Goal: Information Seeking & Learning: Learn about a topic

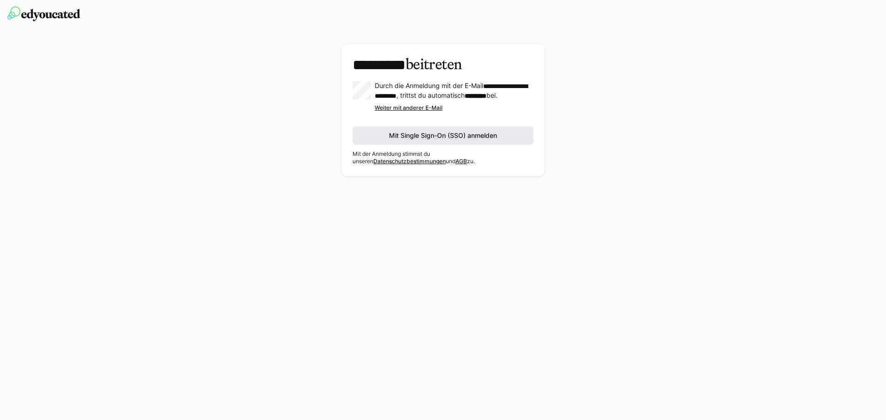
click at [426, 140] on span "Mit Single Sign-On (SSO) anmelden" at bounding box center [443, 135] width 111 height 9
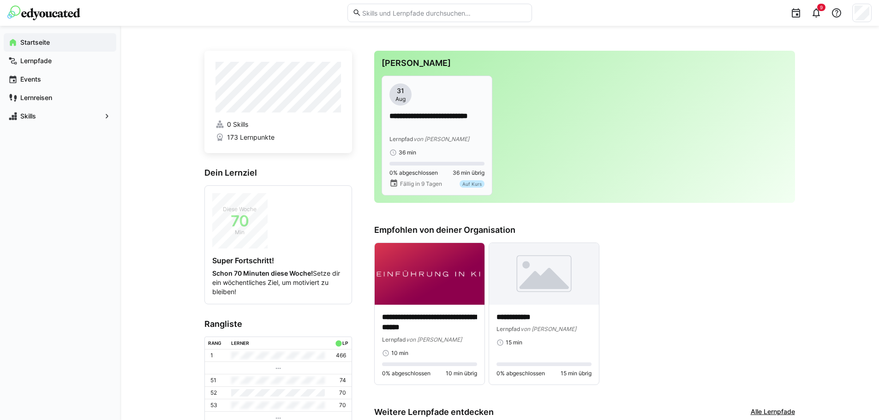
click at [472, 138] on div "Lernpfad von [PERSON_NAME]" at bounding box center [436, 138] width 95 height 9
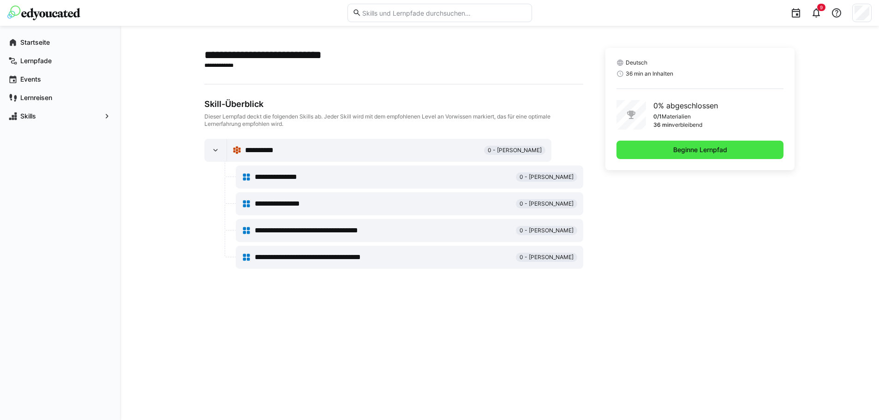
click at [720, 151] on span "Beginne Lernpfad" at bounding box center [700, 149] width 57 height 9
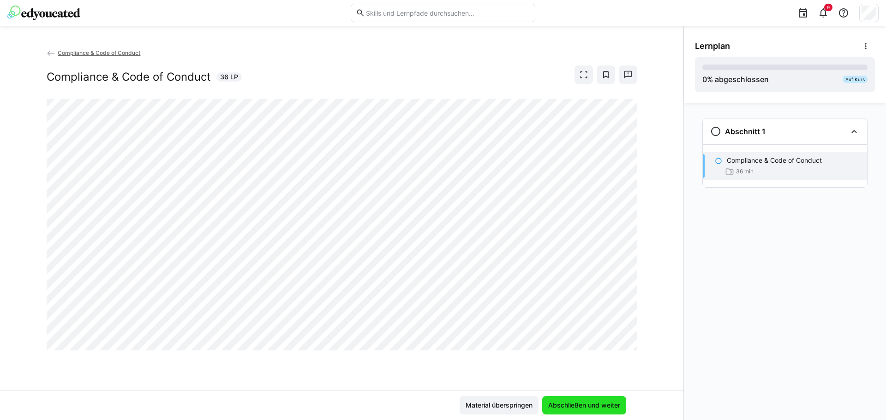
click at [593, 404] on span "Abschließen und weiter" at bounding box center [584, 405] width 75 height 9
click at [507, 408] on span "Material überspringen" at bounding box center [499, 405] width 70 height 9
click at [561, 407] on span "Abschließen und weiter" at bounding box center [584, 405] width 75 height 9
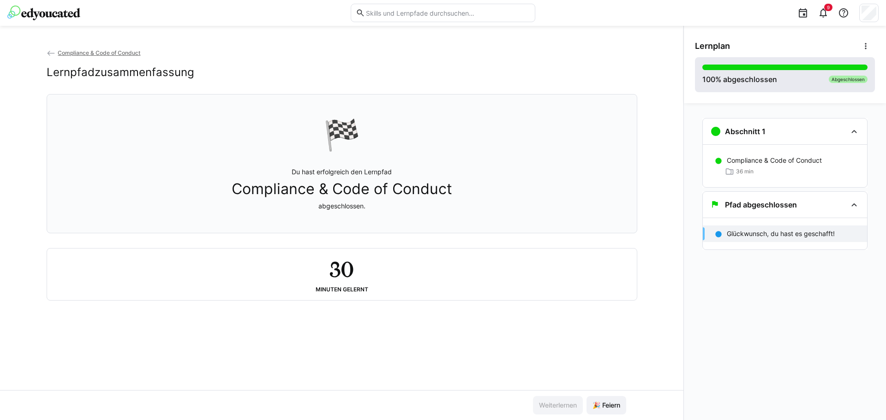
click at [784, 78] on div "100 % abgeschlossen Abgeschlossen" at bounding box center [784, 75] width 165 height 20
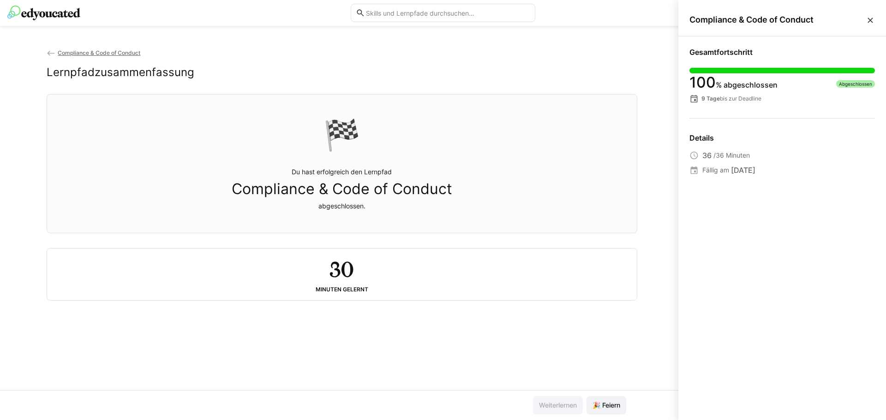
click at [871, 23] on eds-icon at bounding box center [869, 20] width 9 height 9
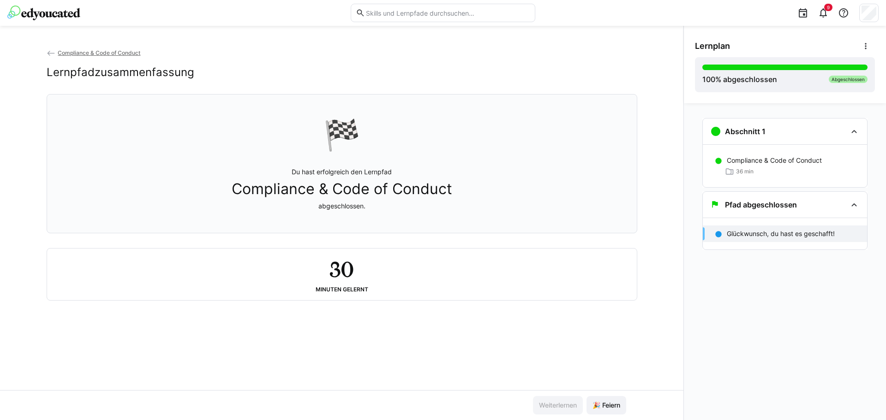
click at [28, 8] on img at bounding box center [43, 13] width 73 height 15
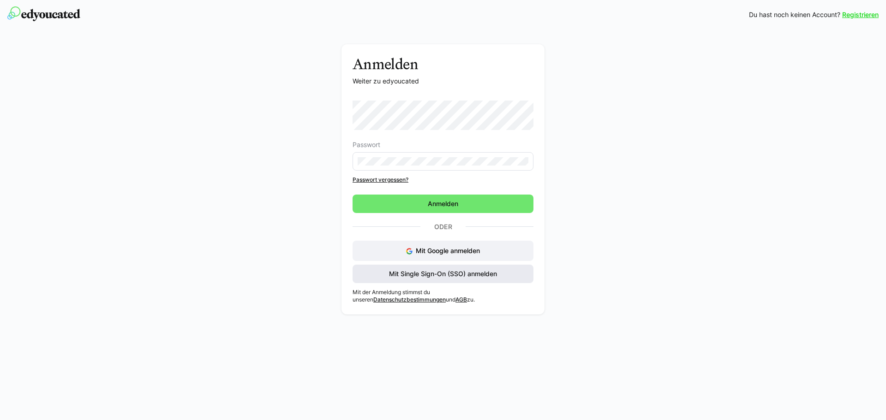
click at [474, 272] on span "Mit Single Sign-On (SSO) anmelden" at bounding box center [443, 273] width 111 height 9
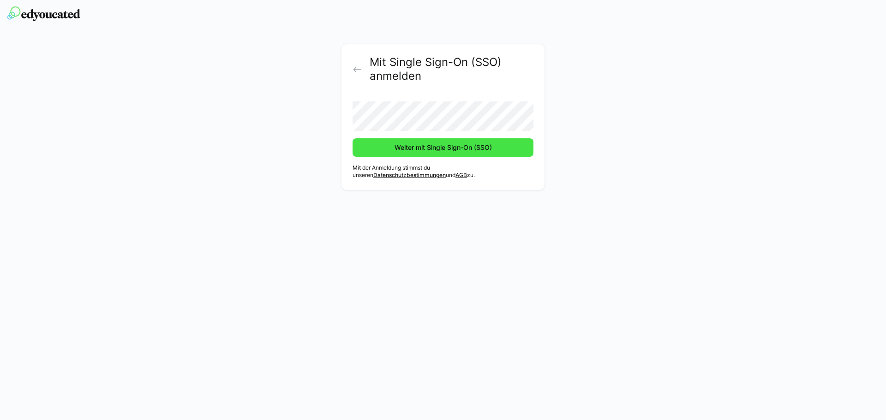
click at [466, 143] on span "Weiter mit Single Sign-On (SSO)" at bounding box center [443, 147] width 100 height 9
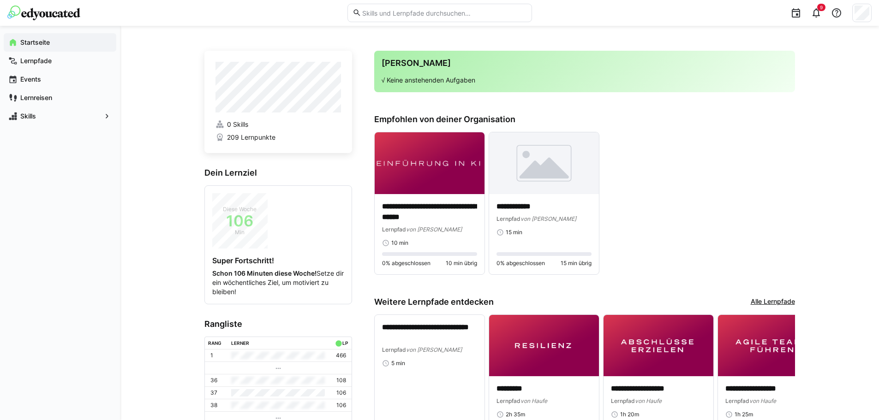
click at [398, 15] on input "text" at bounding box center [443, 13] width 165 height 8
paste input "Das sind die drei relevanten Schulungen"
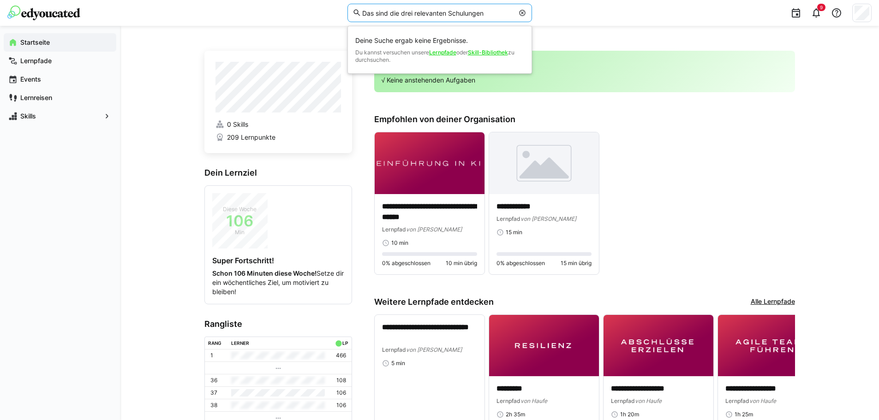
type input "Das sind die drei relevanten Schulungen"
click at [521, 16] on span at bounding box center [522, 12] width 9 height 9
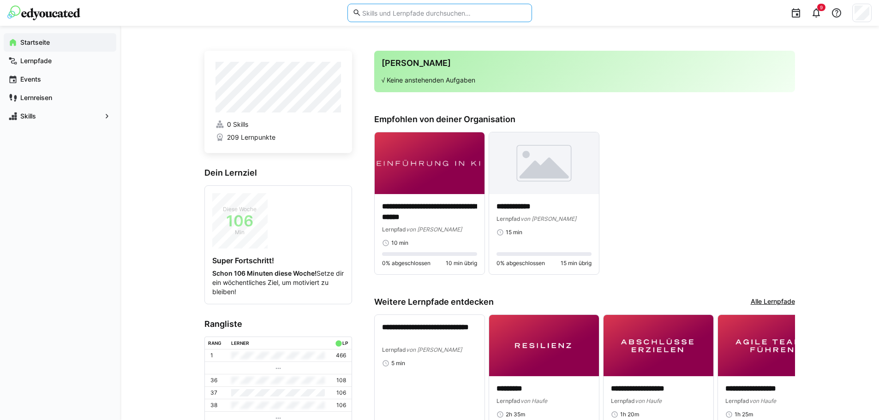
click at [500, 12] on input "text" at bounding box center [443, 13] width 165 height 8
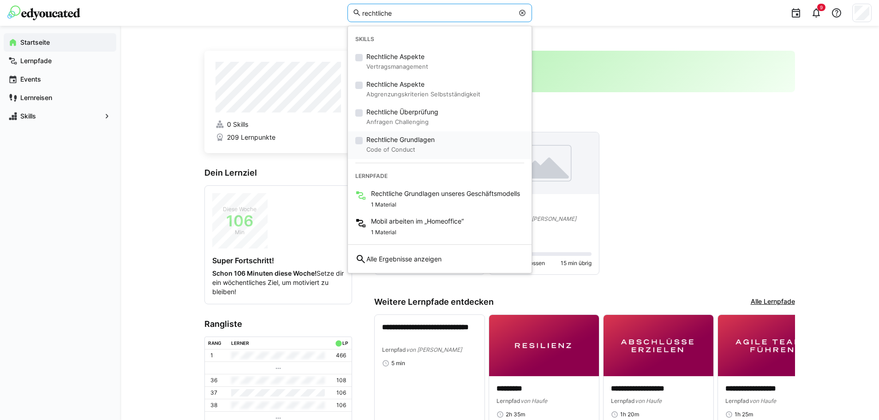
type input "rechtliche"
click at [419, 142] on span "Rechtliche Grundlagen" at bounding box center [400, 139] width 68 height 9
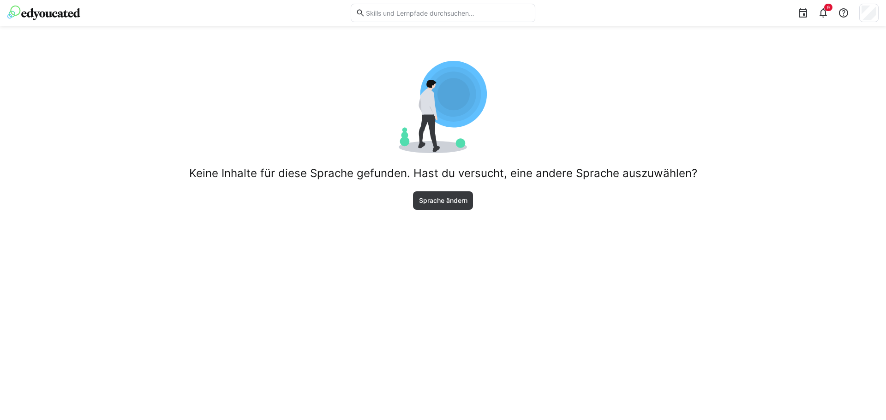
click at [437, 10] on input "text" at bounding box center [447, 13] width 165 height 8
click at [833, 4] on div "9" at bounding box center [710, 13] width 337 height 26
click at [824, 8] on eds-badge "9" at bounding box center [828, 7] width 8 height 7
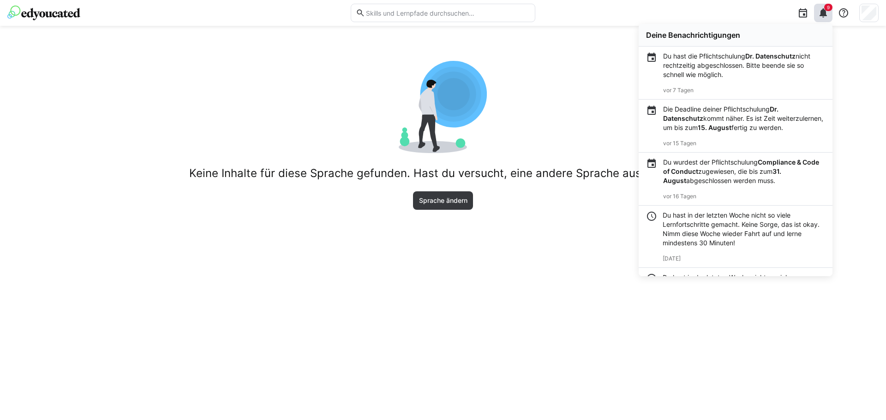
click at [758, 182] on p "Du wurdest der Pflichtschulung Compliance & Code of Conduct zugewiesen, die bis…" at bounding box center [744, 172] width 162 height 28
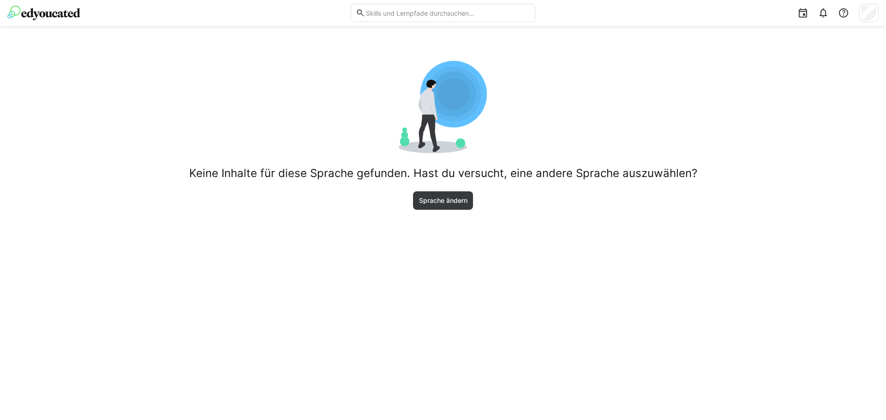
click at [430, 16] on input "text" at bounding box center [447, 13] width 165 height 8
click at [40, 13] on img at bounding box center [43, 13] width 73 height 15
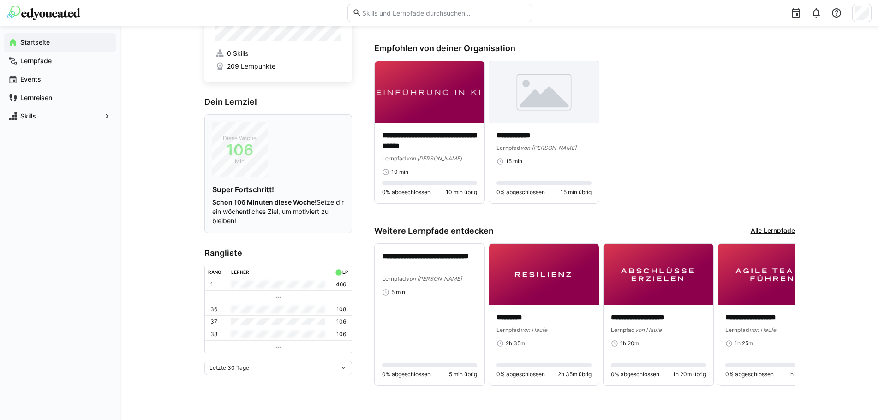
scroll to position [25, 0]
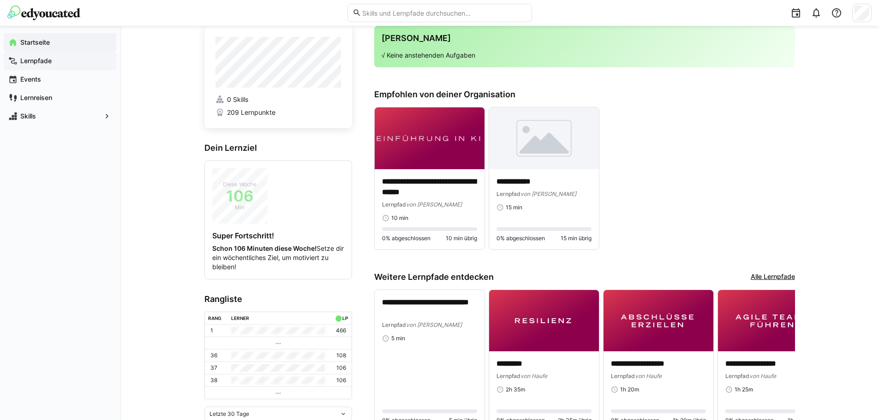
click at [0, 0] on app-navigation-label "Lernpfade" at bounding box center [0, 0] width 0 height 0
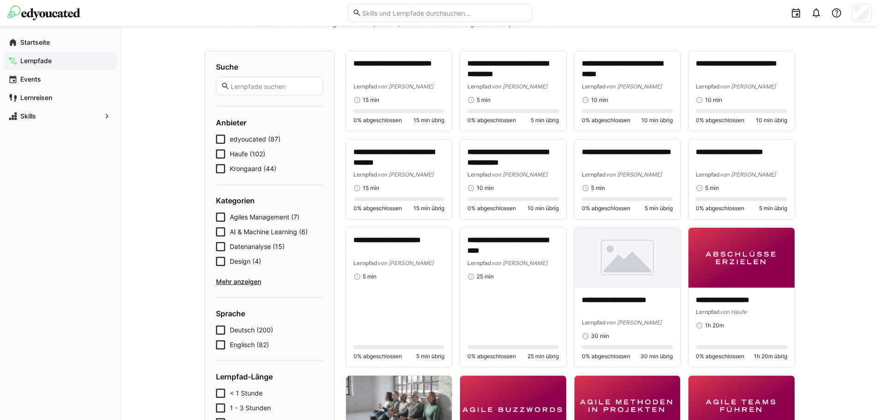
click at [220, 165] on icon at bounding box center [220, 168] width 9 height 9
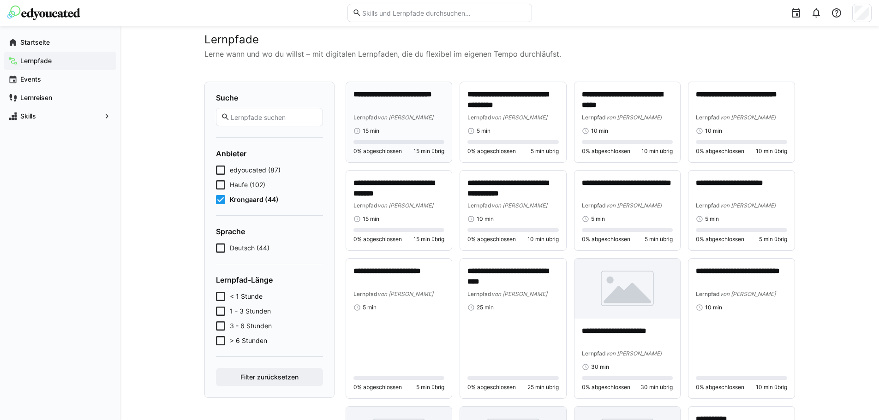
scroll to position [46, 0]
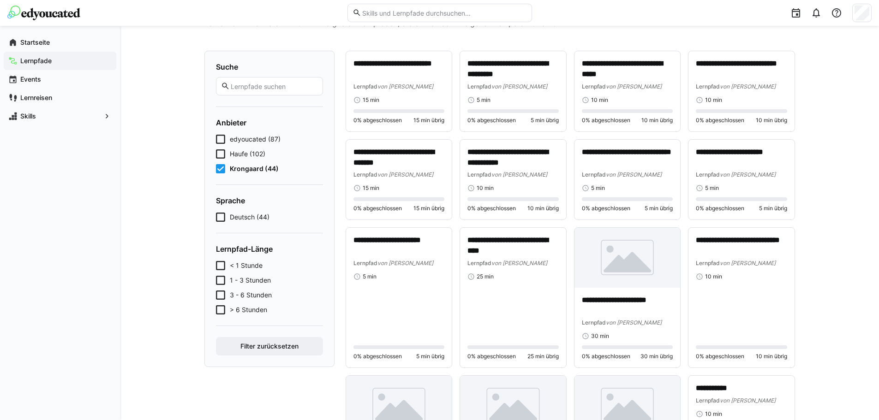
click at [413, 18] on eds-input at bounding box center [439, 13] width 185 height 18
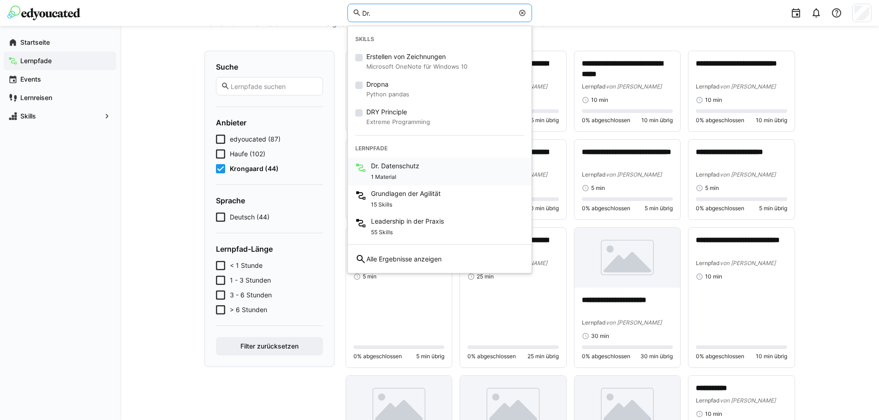
type input "Dr."
click at [392, 175] on span "1 Material" at bounding box center [383, 176] width 25 height 7
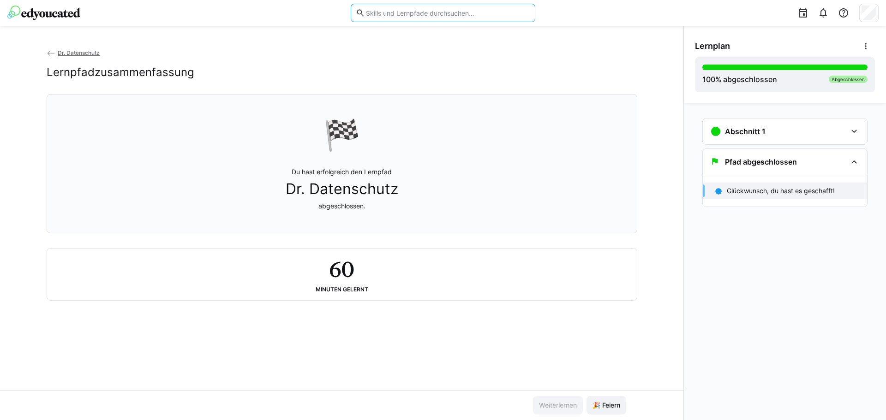
click at [383, 10] on input "text" at bounding box center [447, 13] width 165 height 8
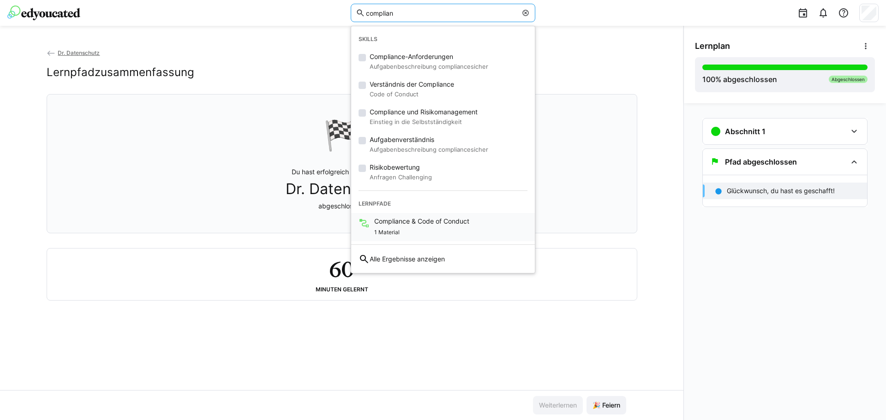
type input "complian"
click at [408, 220] on span "Compliance & Code of Conduct" at bounding box center [421, 221] width 95 height 9
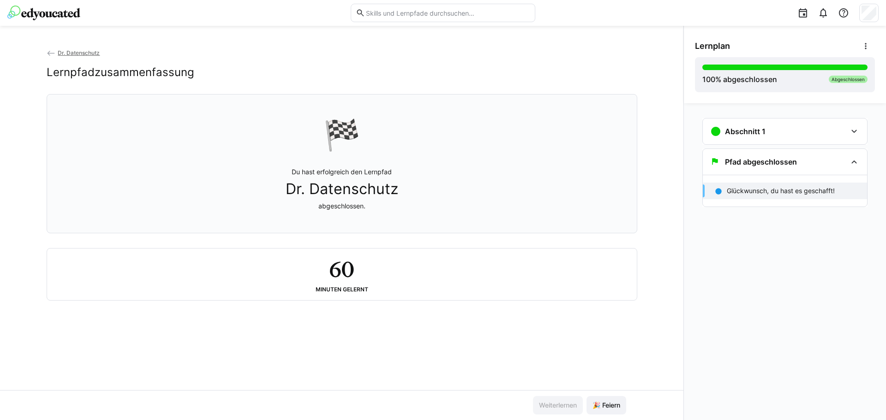
click at [434, 2] on div at bounding box center [443, 13] width 185 height 26
click at [436, 12] on input "text" at bounding box center [447, 13] width 165 height 8
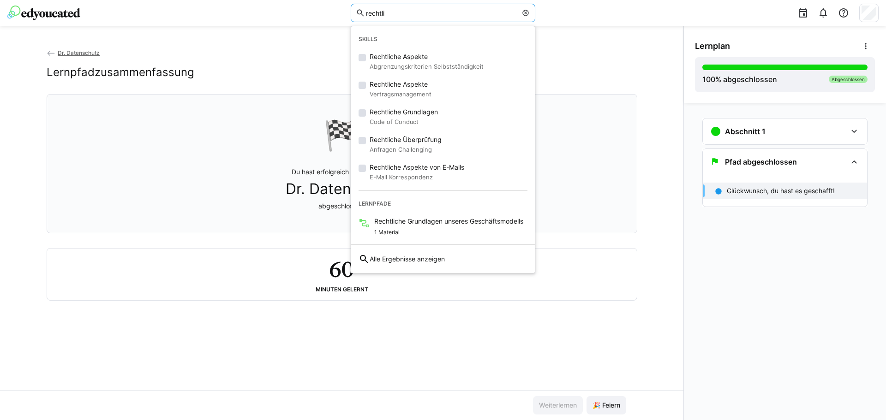
type input "rechtli"
click at [639, 52] on div "Dr. Datenschutz Lernpfadzusammenfassung 🏁 Du hast erfolgreich den Lernpfad Dr. …" at bounding box center [341, 219] width 683 height 342
